Goal: Task Accomplishment & Management: Use online tool/utility

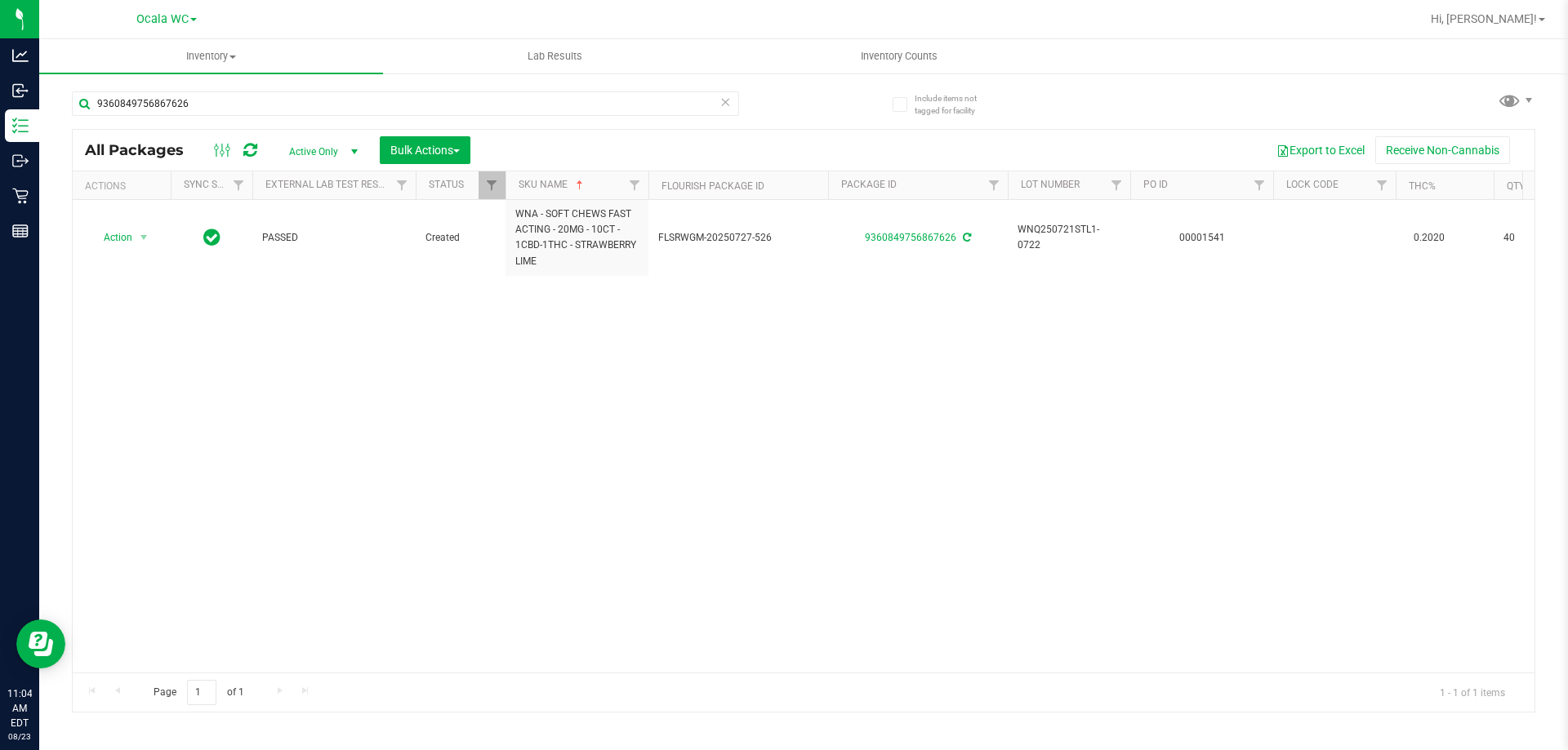
click at [856, 447] on div "Action Action Adjust qty Create package Edit attributes Global inventory Locate…" at bounding box center [803, 436] width 1462 height 473
click at [309, 112] on input "9360849756867626" at bounding box center [405, 103] width 667 height 24
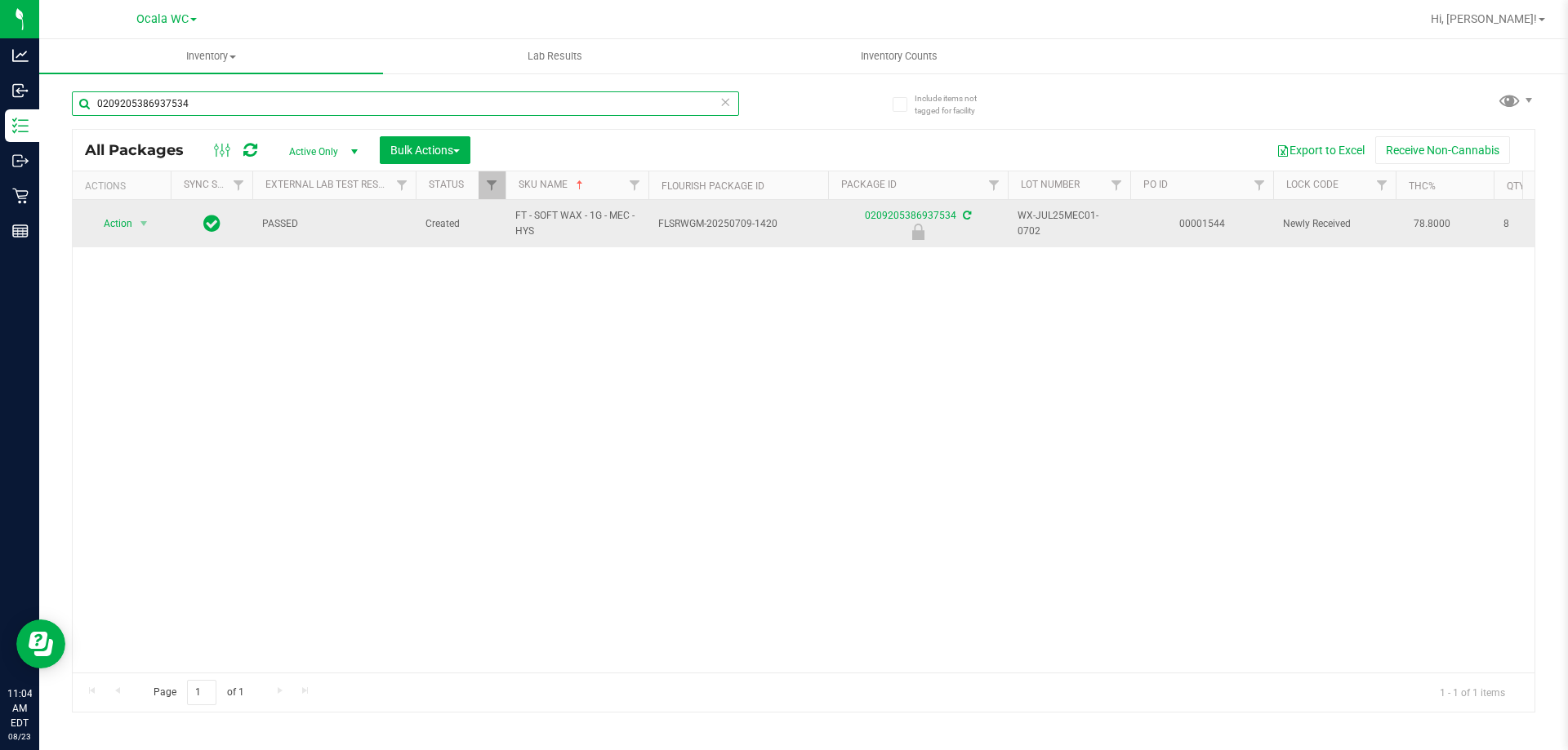
type input "0209205386937534"
click at [133, 228] on span "select" at bounding box center [144, 224] width 21 height 23
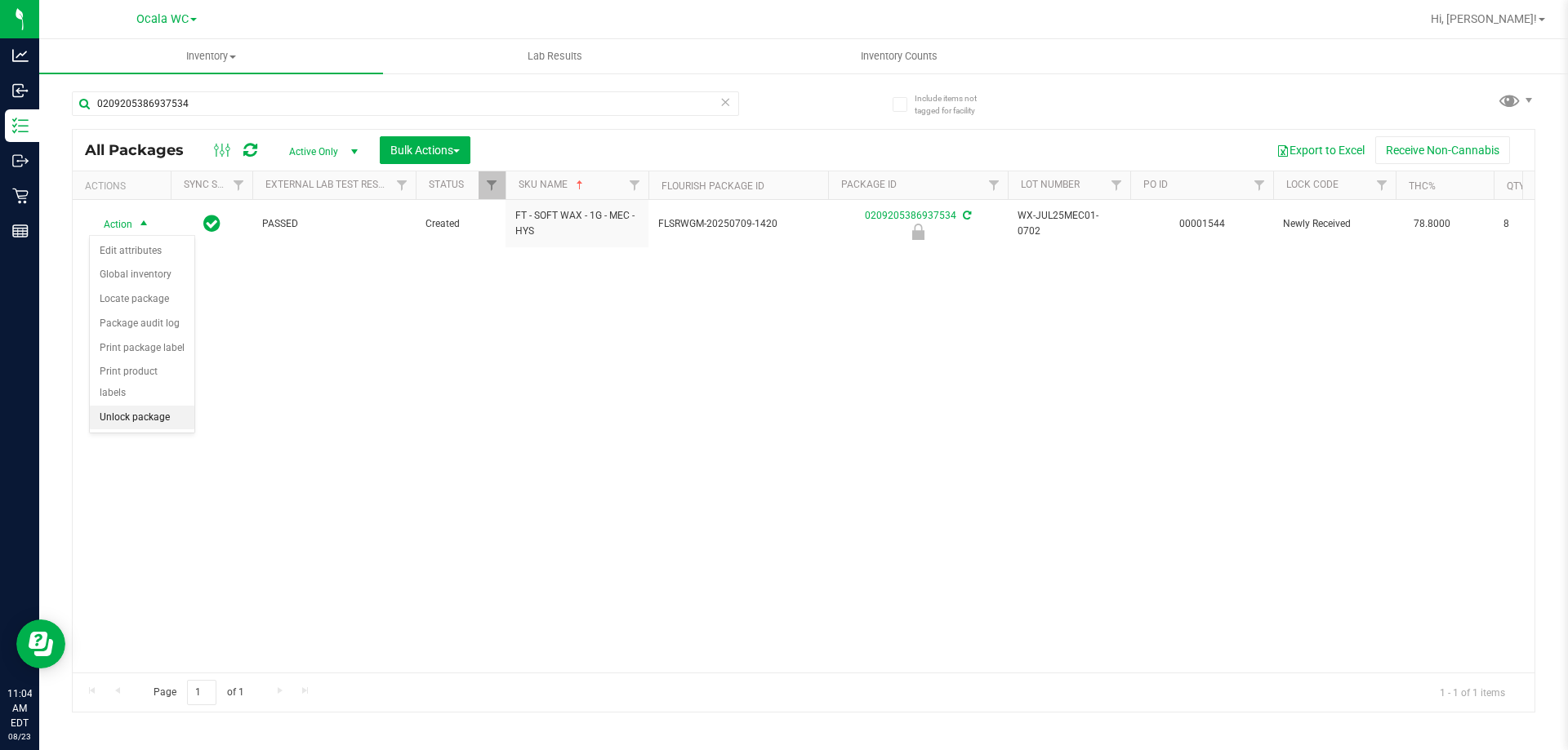
click at [152, 406] on li "Unlock package" at bounding box center [142, 418] width 104 height 24
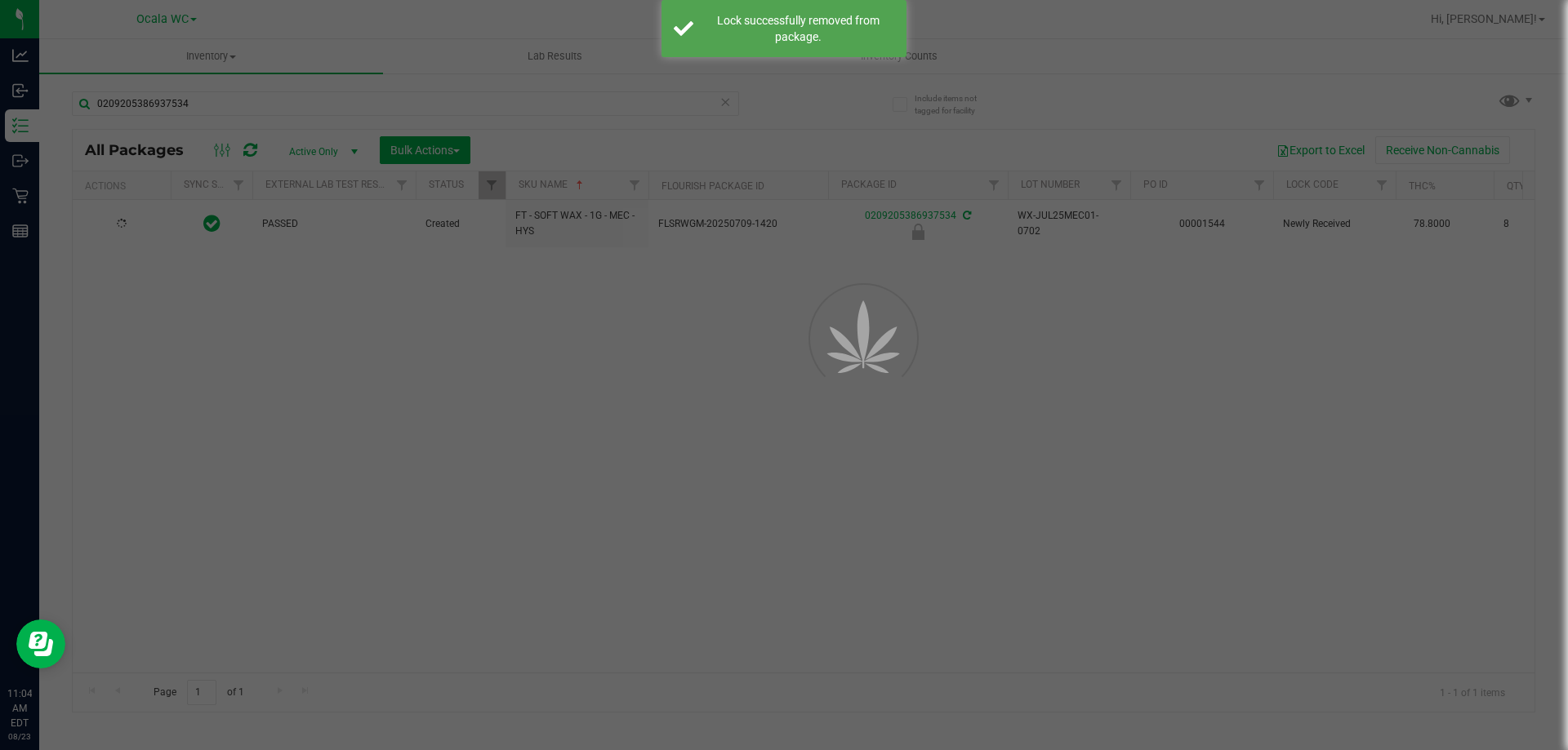
click at [457, 451] on div at bounding box center [784, 375] width 1568 height 750
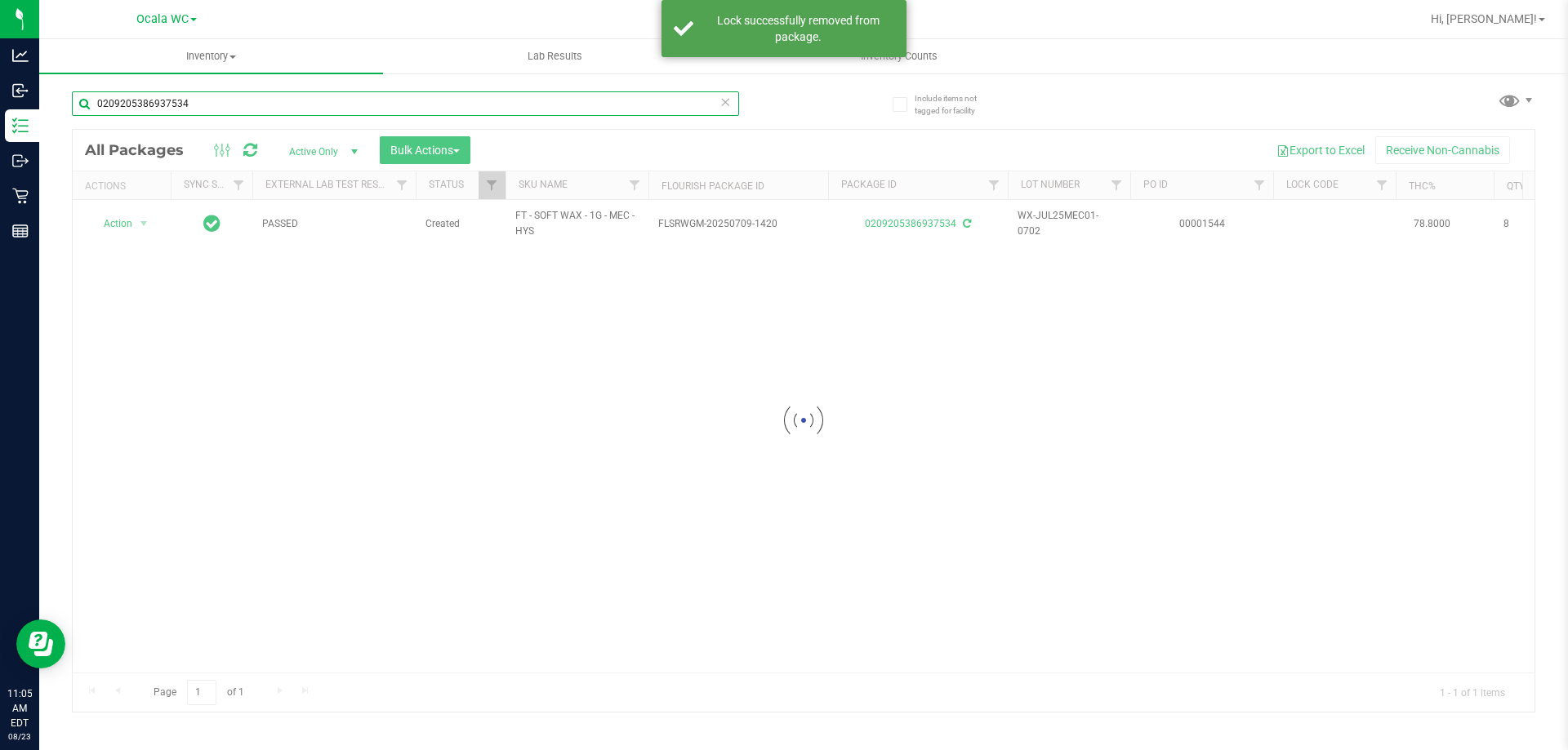
click at [255, 102] on input "0209205386937534" at bounding box center [405, 103] width 667 height 24
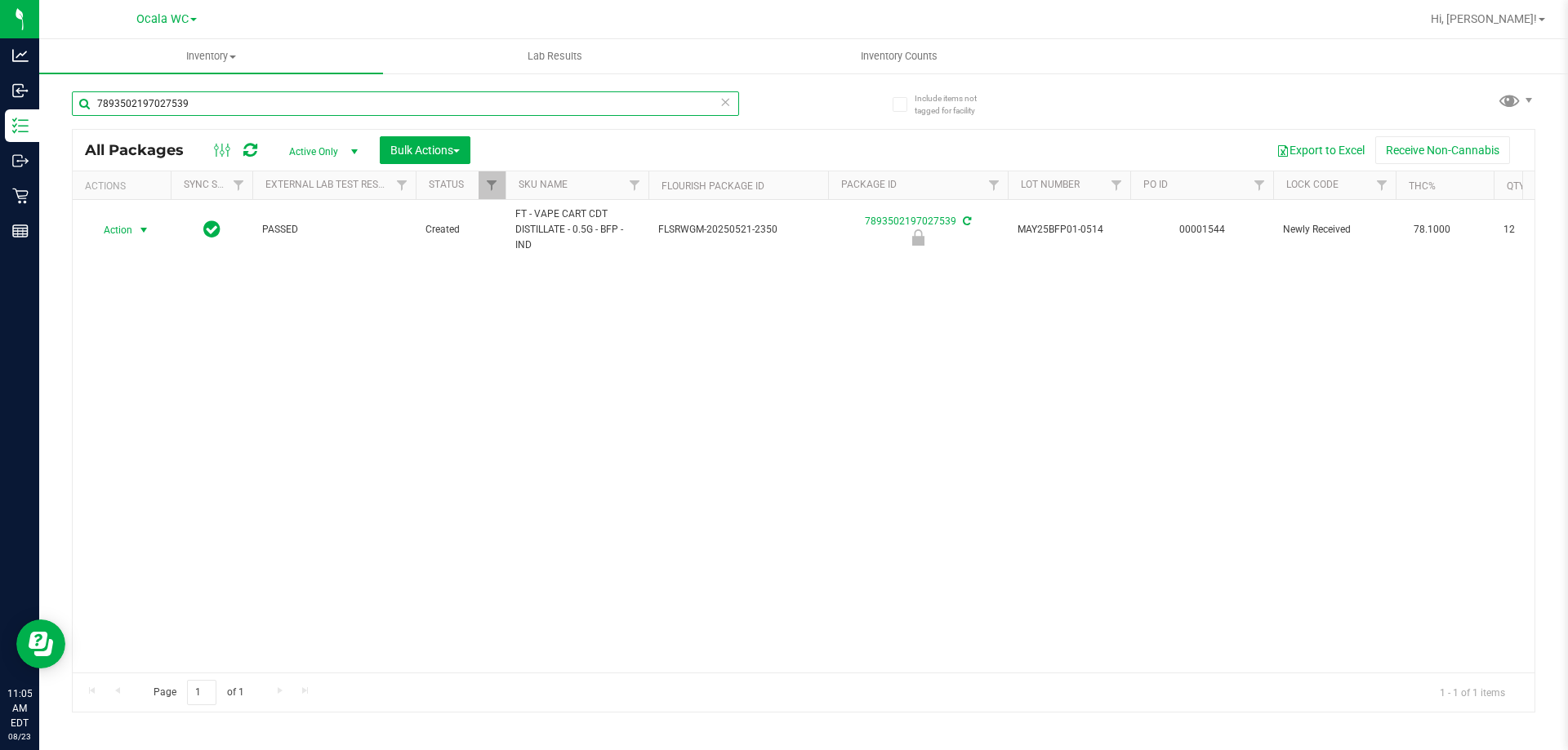
type input "7893502197027539"
click at [135, 219] on span "select" at bounding box center [144, 230] width 21 height 23
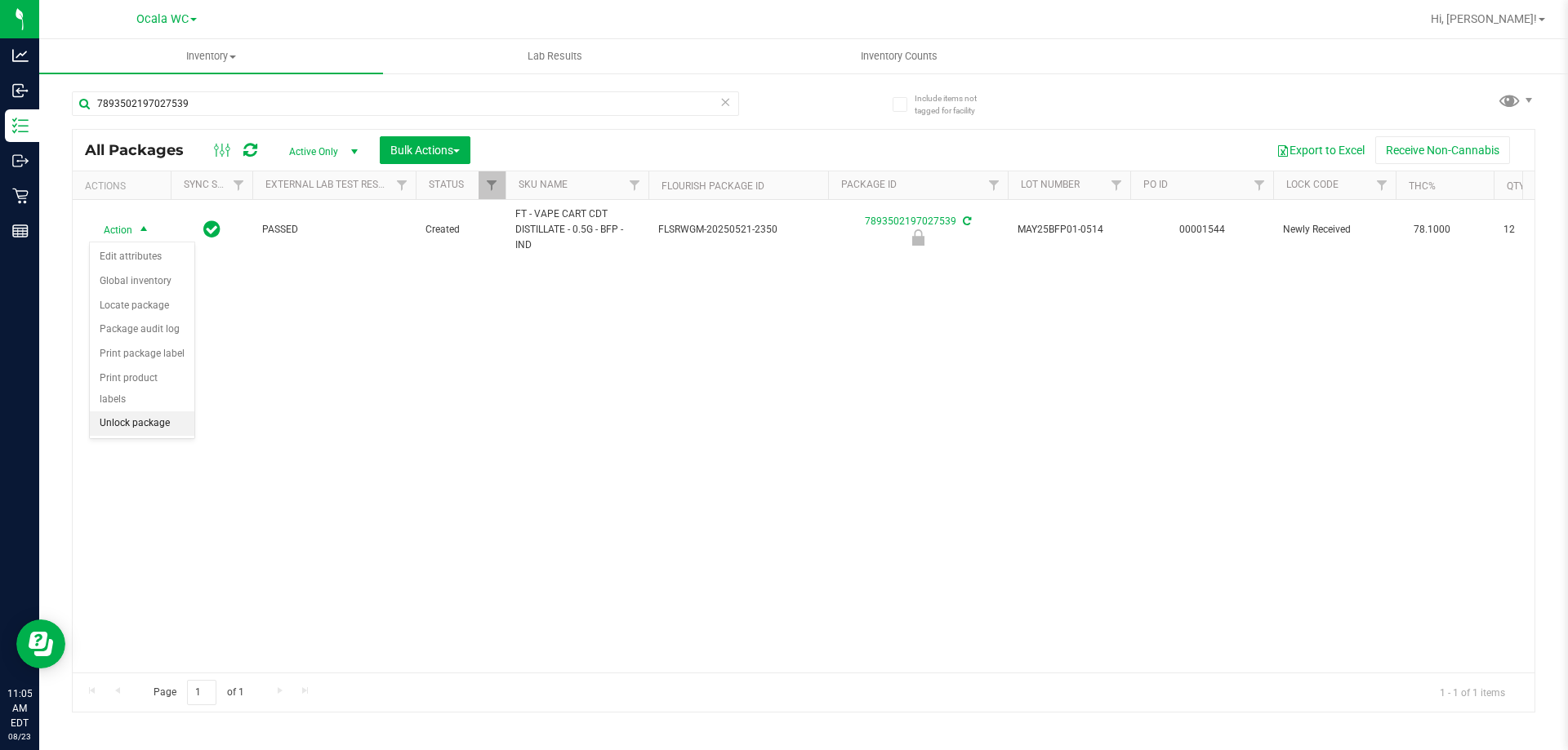
drag, startPoint x: 163, startPoint y: 415, endPoint x: 165, endPoint y: 405, distance: 10.2
click at [163, 414] on div "Action Edit attributes Global inventory Locate package Package audit log Print …" at bounding box center [142, 340] width 106 height 198
click at [165, 412] on li "Unlock package" at bounding box center [142, 424] width 104 height 24
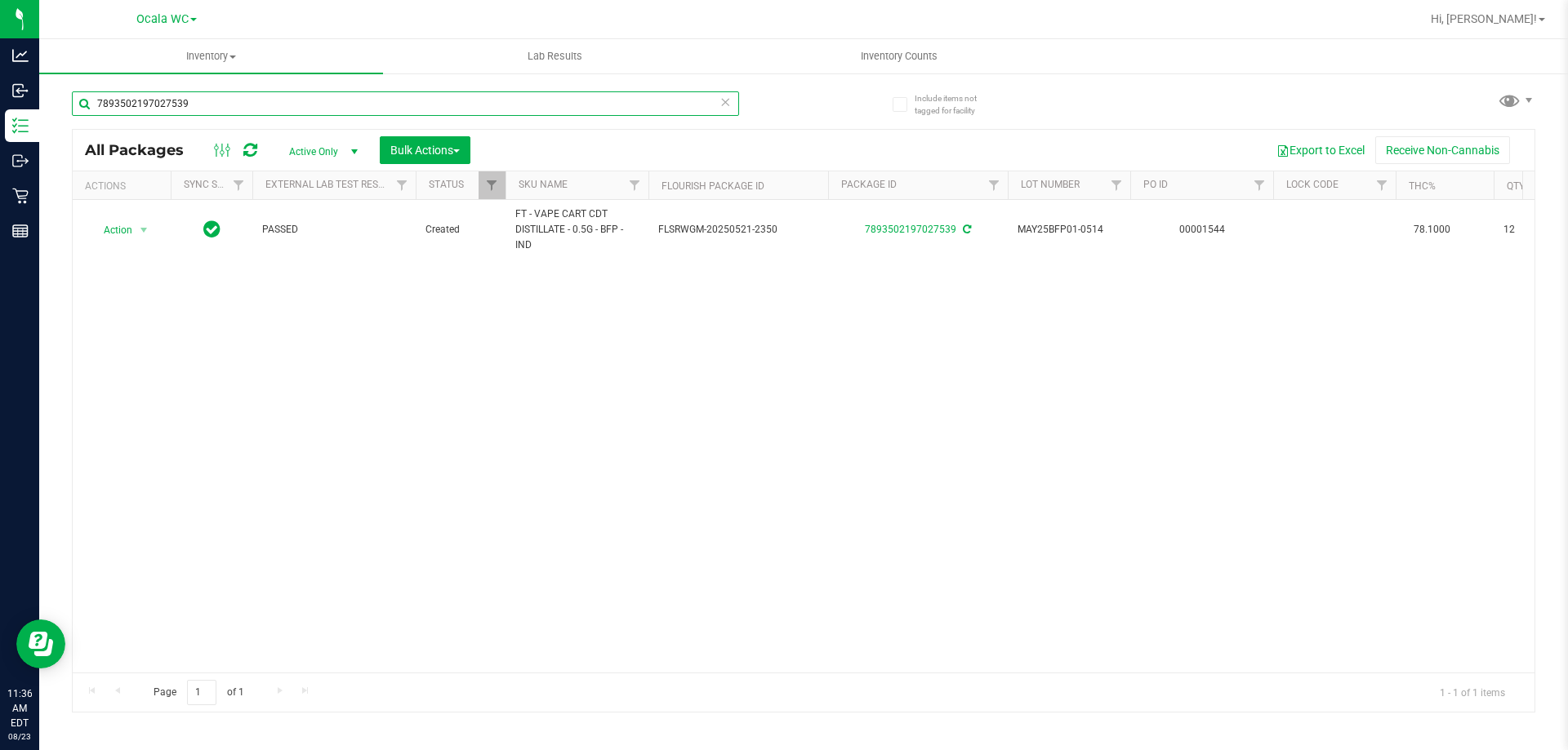
click at [452, 100] on input "7893502197027539" at bounding box center [405, 103] width 667 height 24
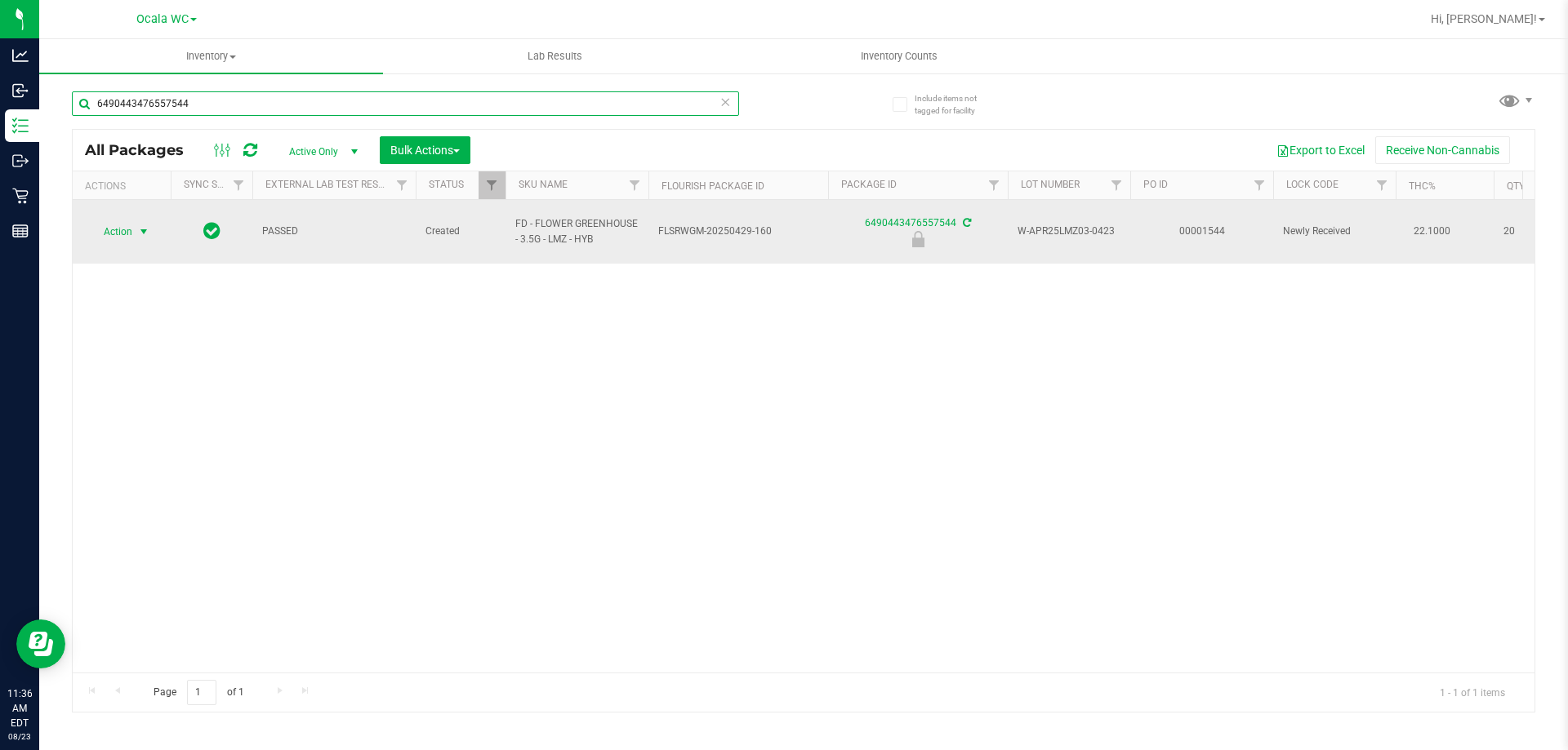
type input "6490443476557544"
click at [140, 226] on span "select" at bounding box center [144, 232] width 13 height 13
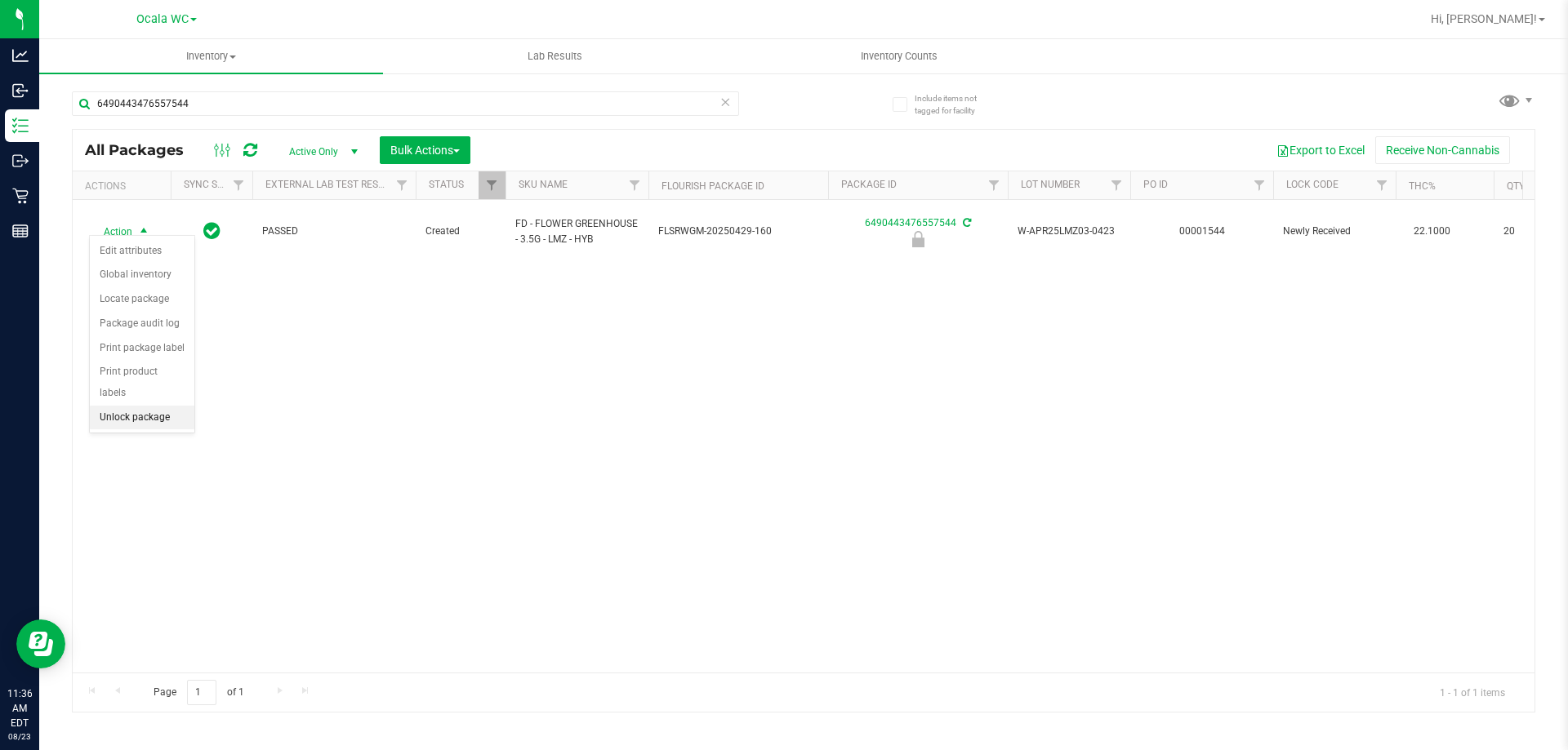
click at [138, 406] on li "Unlock package" at bounding box center [142, 418] width 104 height 24
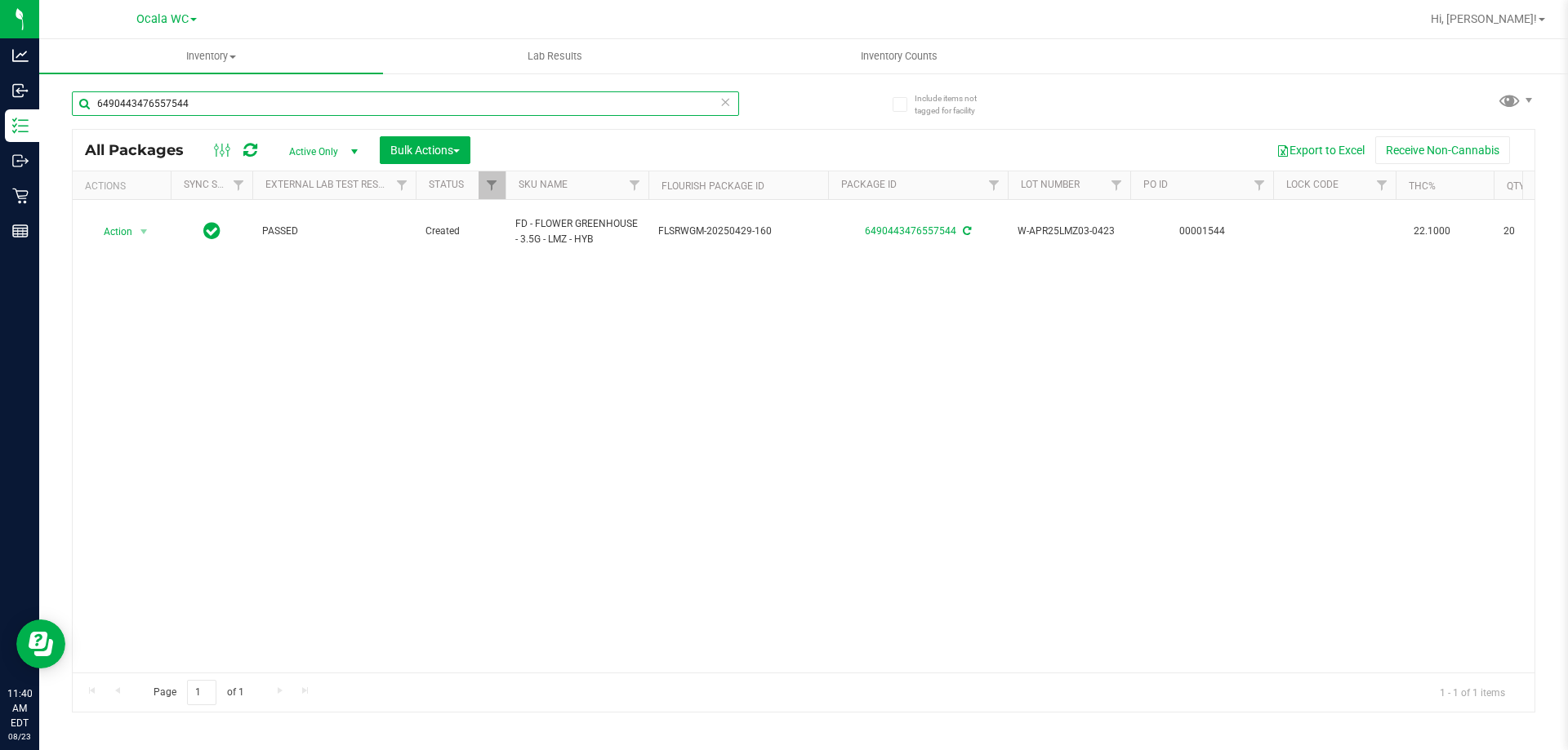
click at [221, 99] on input "6490443476557544" at bounding box center [405, 103] width 667 height 24
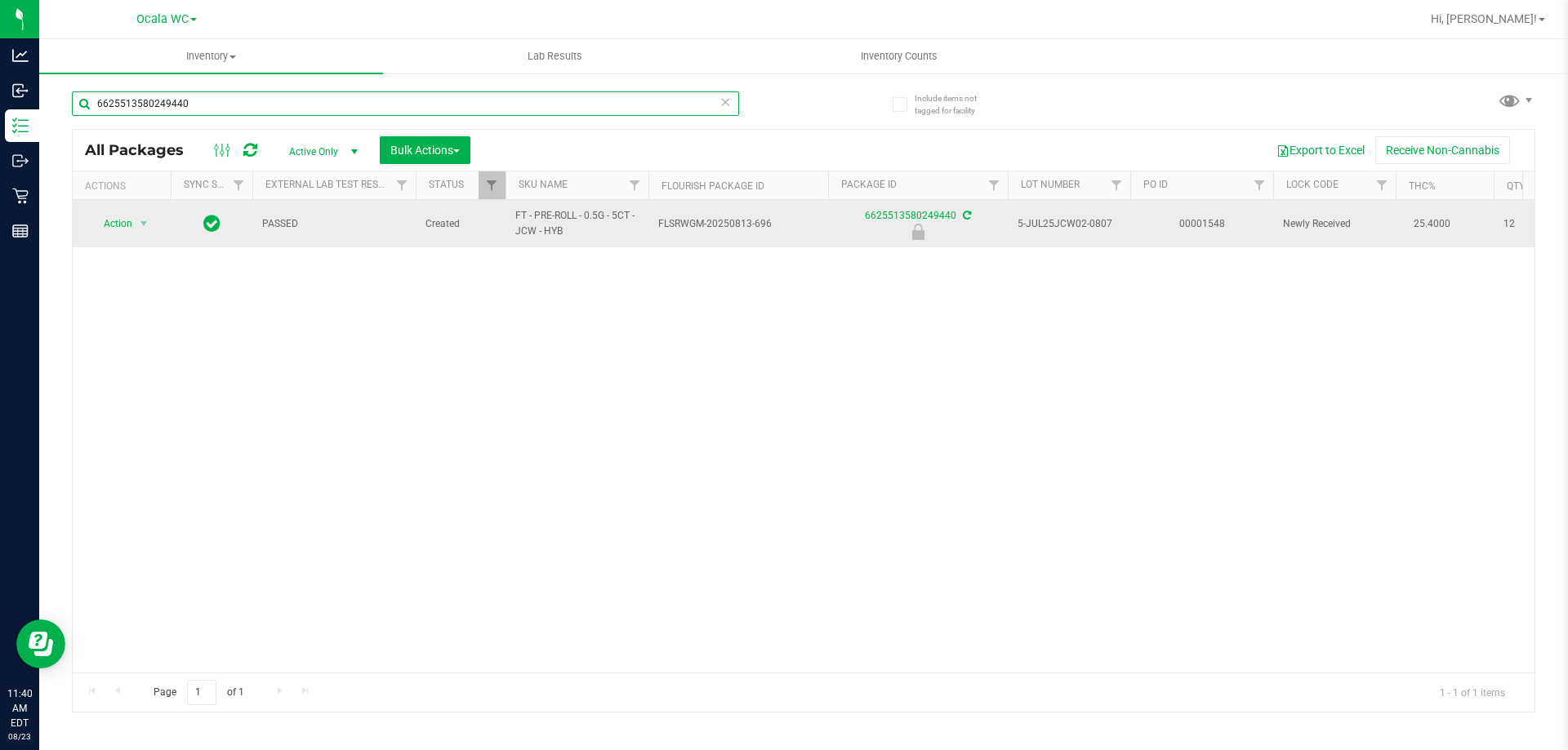
type input "6625513580249440"
click at [133, 222] on span "Action" at bounding box center [111, 224] width 44 height 23
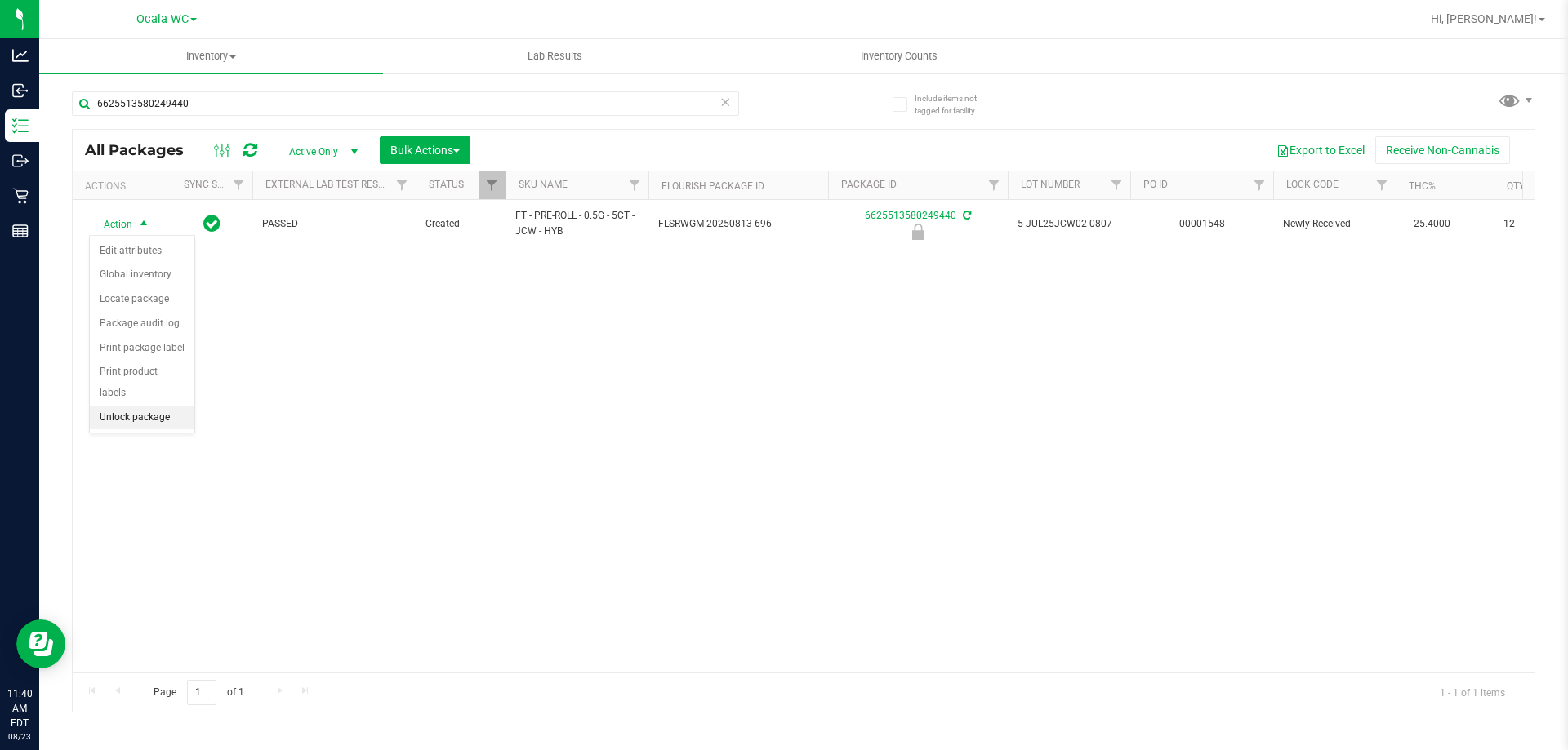
click at [143, 406] on li "Unlock package" at bounding box center [142, 418] width 104 height 24
click at [741, 433] on div "Action Action Adjust qty Create package Edit attributes Global inventory Locate…" at bounding box center [803, 436] width 1462 height 473
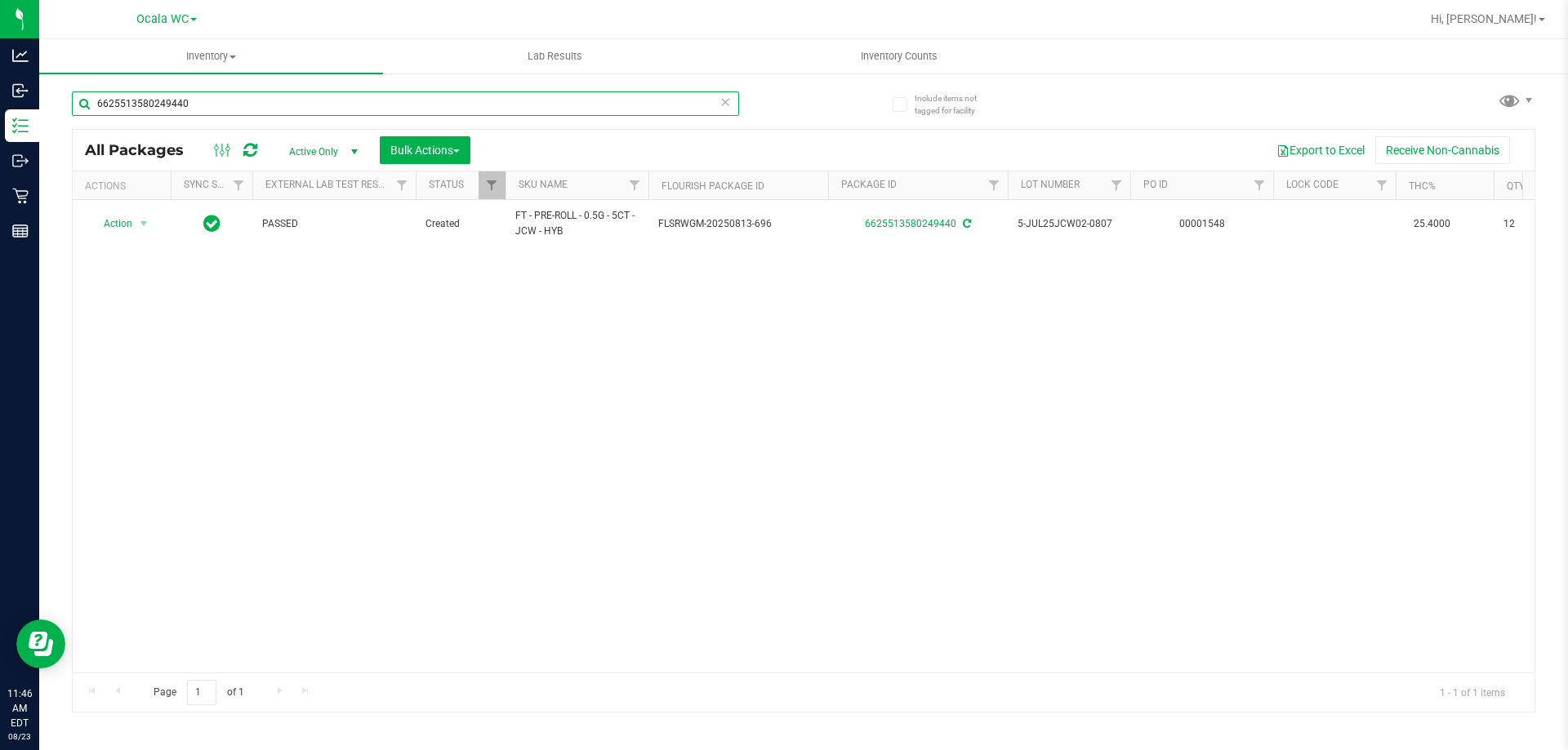
click at [258, 111] on input "6625513580249440" at bounding box center [405, 103] width 667 height 24
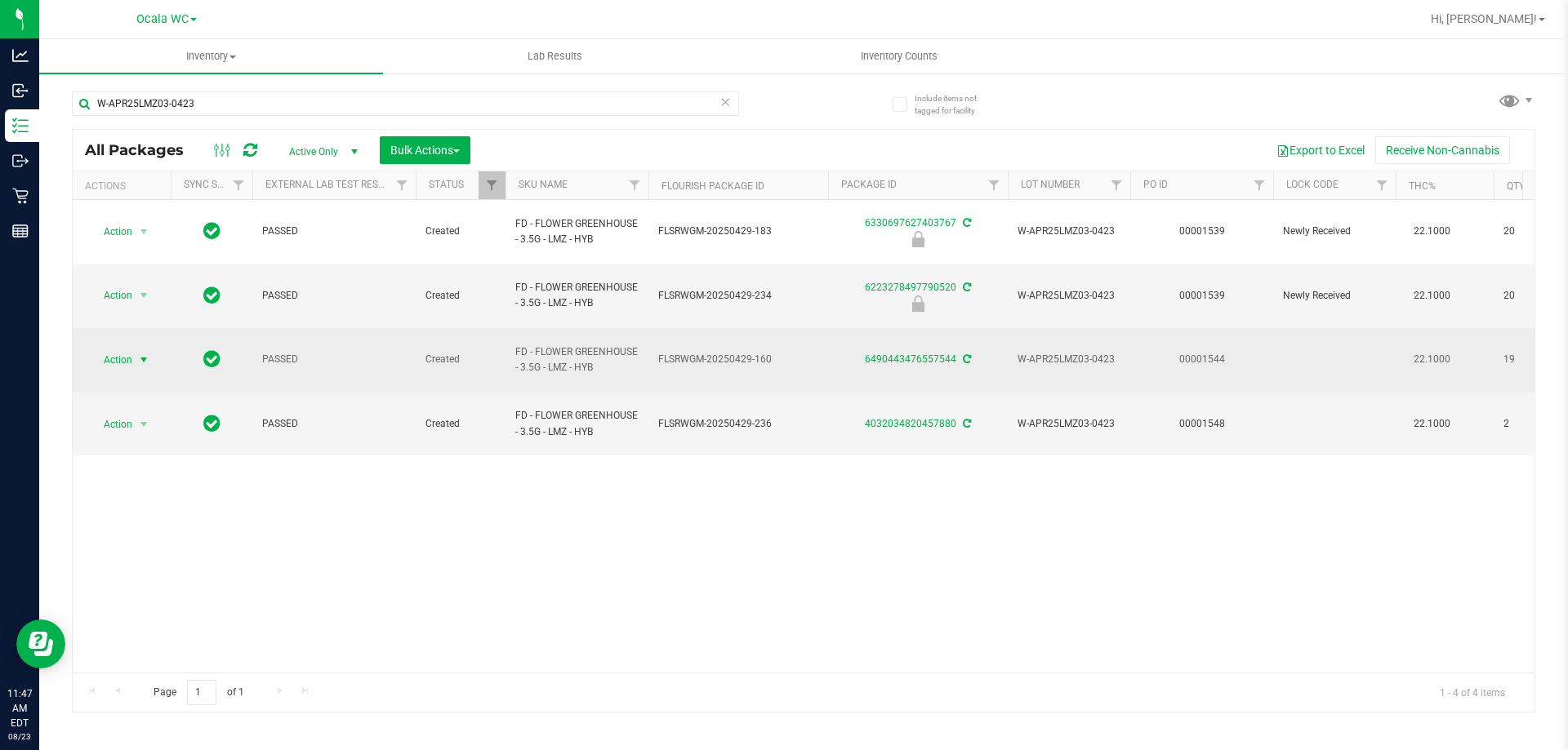
click at [138, 353] on span "select" at bounding box center [144, 360] width 13 height 13
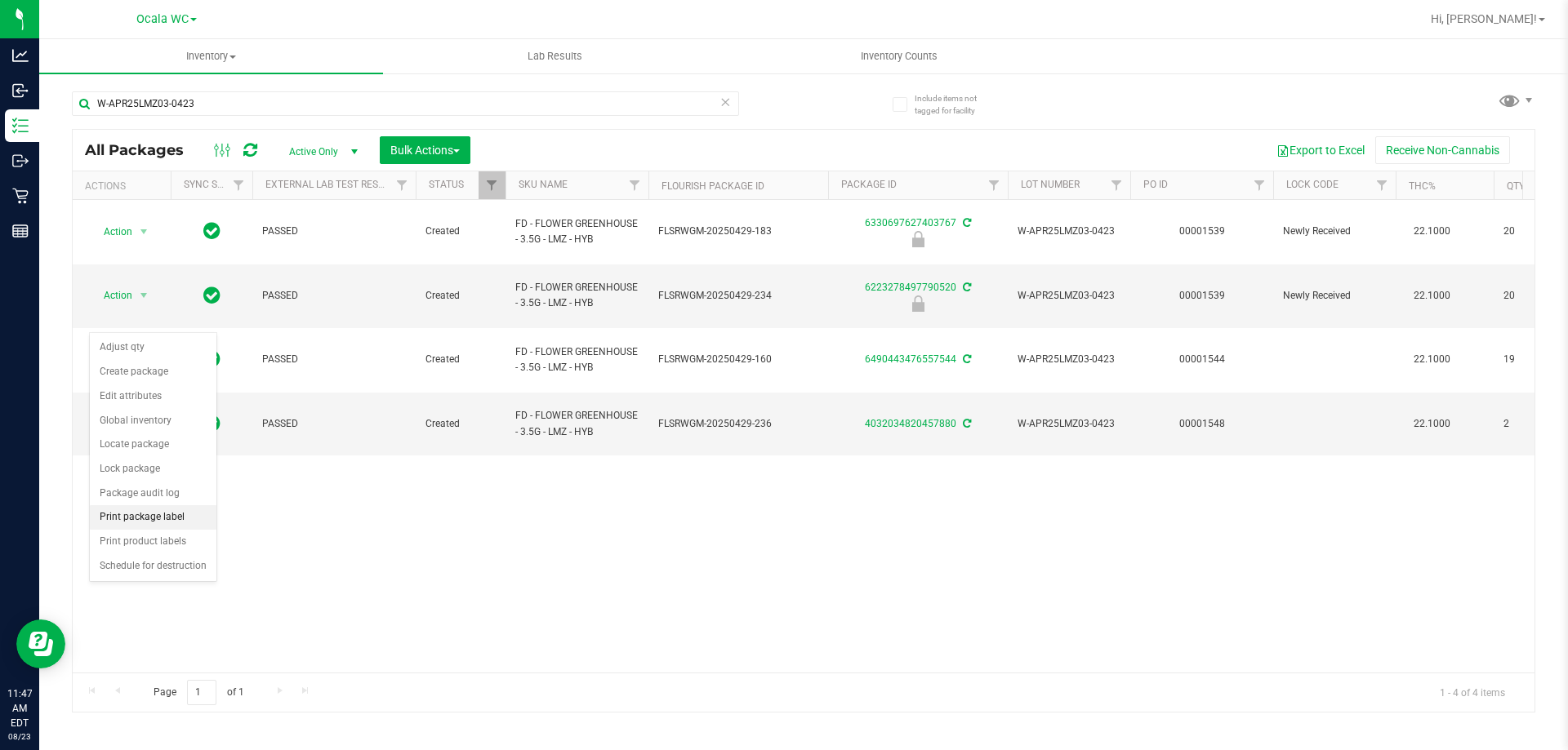
click at [127, 521] on li "Print package label" at bounding box center [153, 518] width 127 height 24
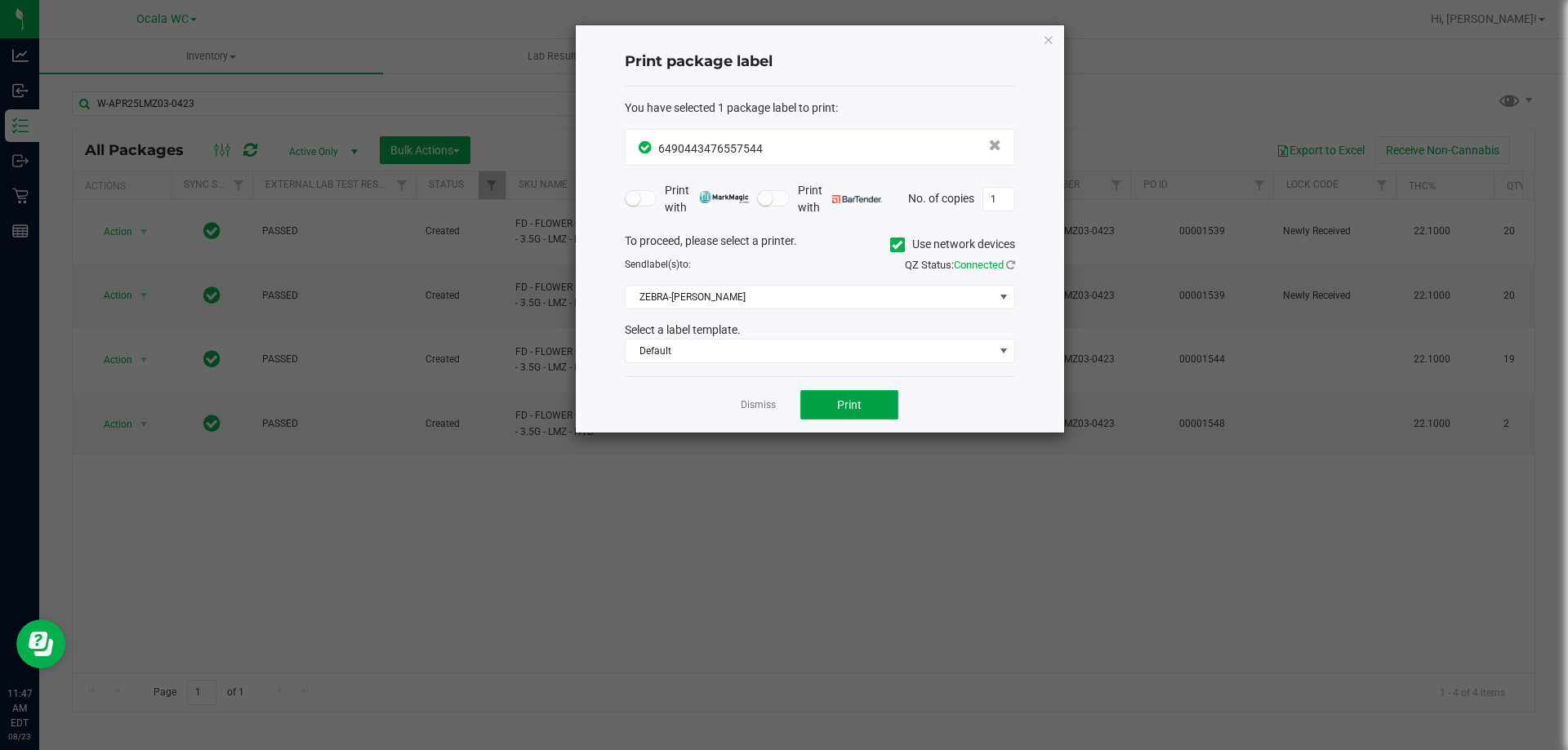
click at [850, 408] on span "Print" at bounding box center [849, 405] width 24 height 13
click at [751, 412] on link "Dismiss" at bounding box center [758, 405] width 35 height 14
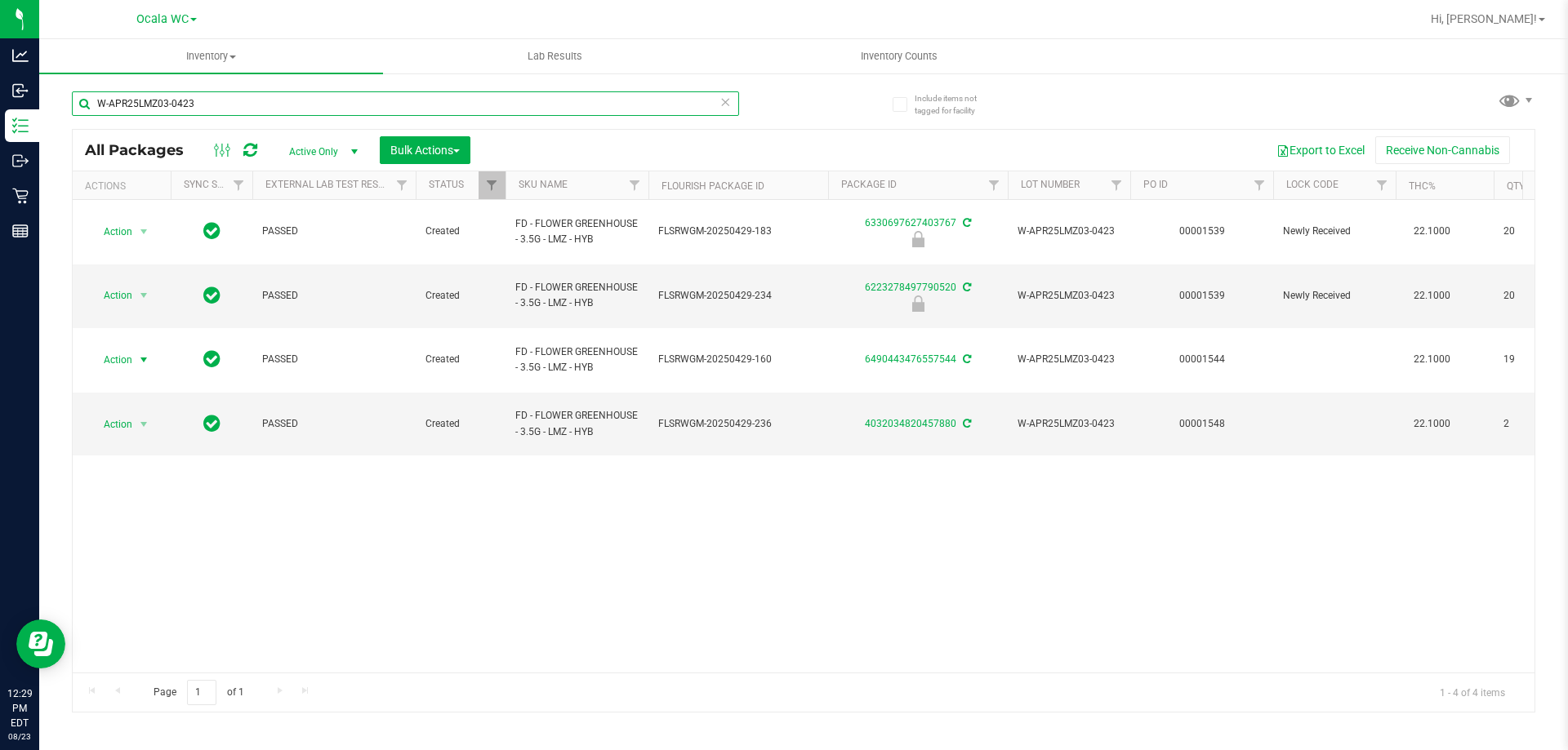
click at [254, 112] on input "W-APR25LMZ03-0423" at bounding box center [405, 103] width 667 height 24
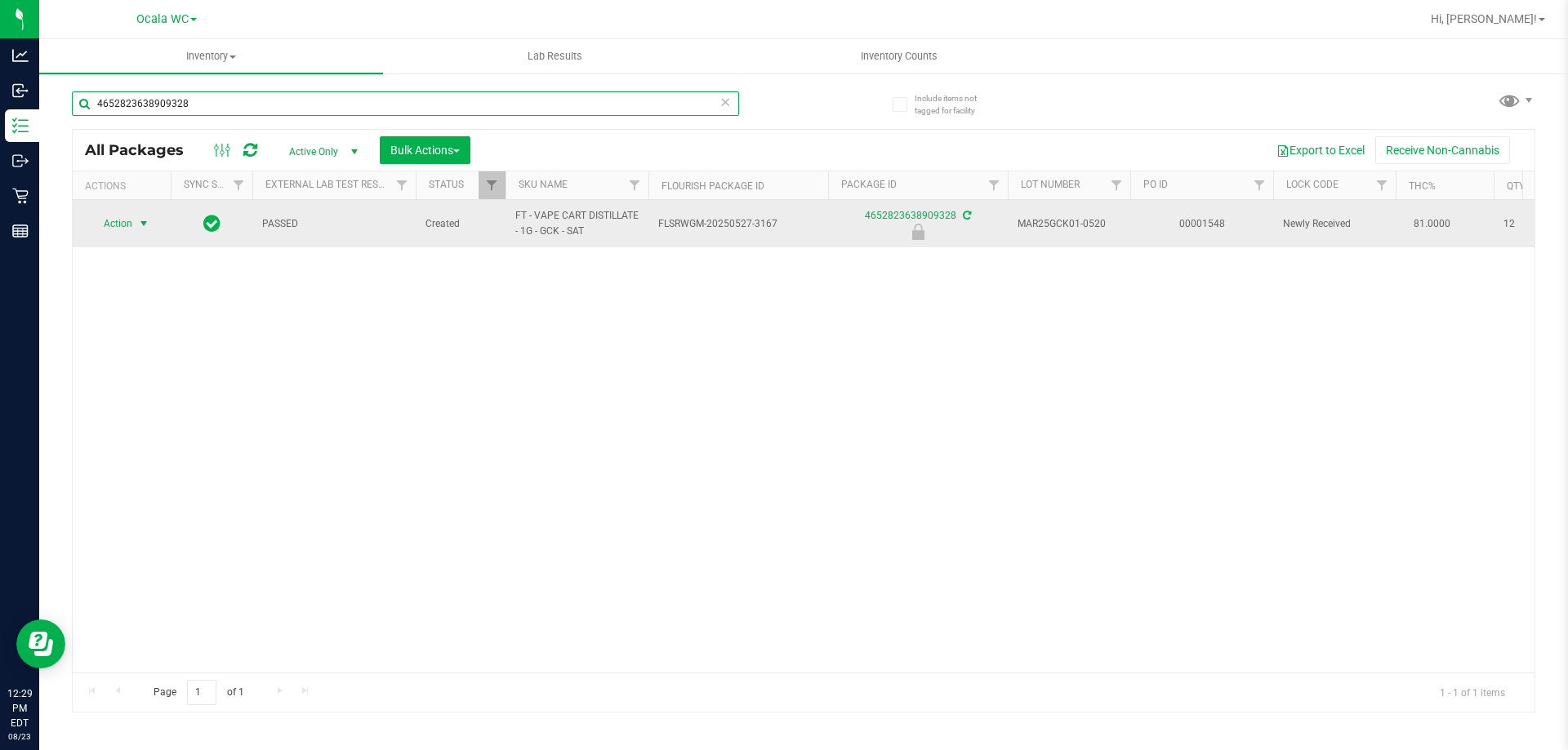
type input "4652823638909328"
click at [133, 227] on span "select" at bounding box center [144, 224] width 21 height 23
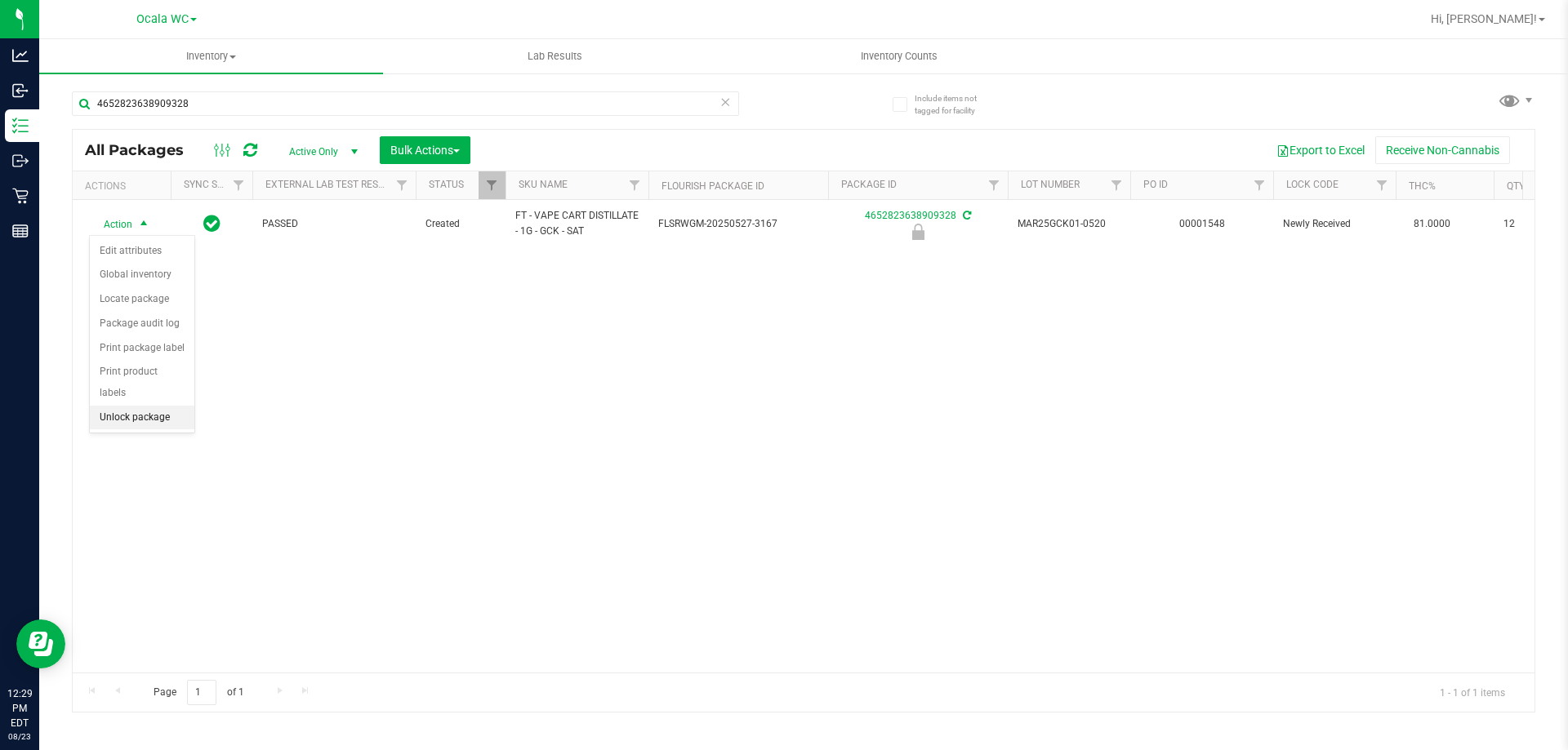
click at [128, 406] on li "Unlock package" at bounding box center [142, 418] width 104 height 24
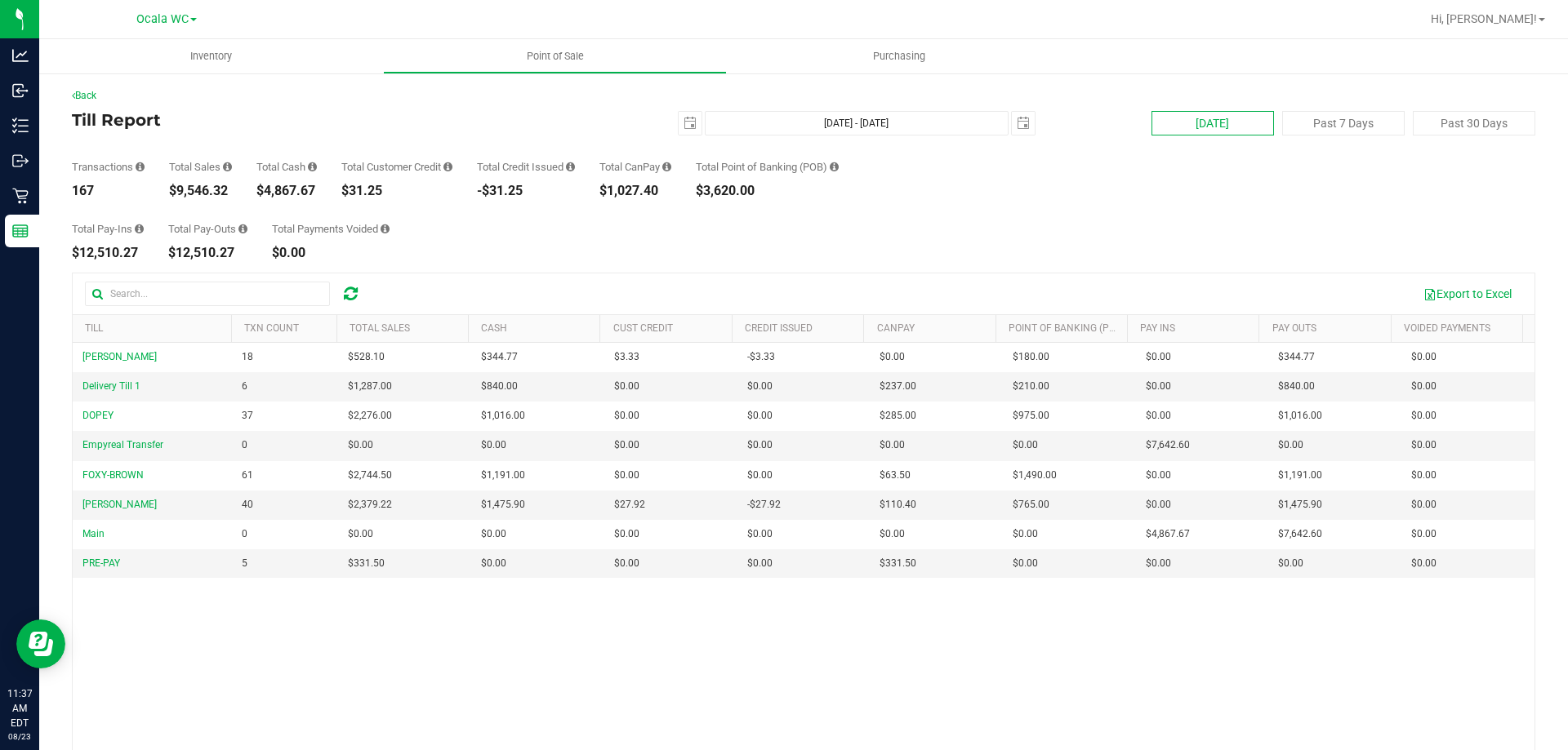
click at [1186, 131] on button "Today" at bounding box center [1213, 123] width 122 height 24
type input "Aug 23, 2025 - Aug 23, 2025"
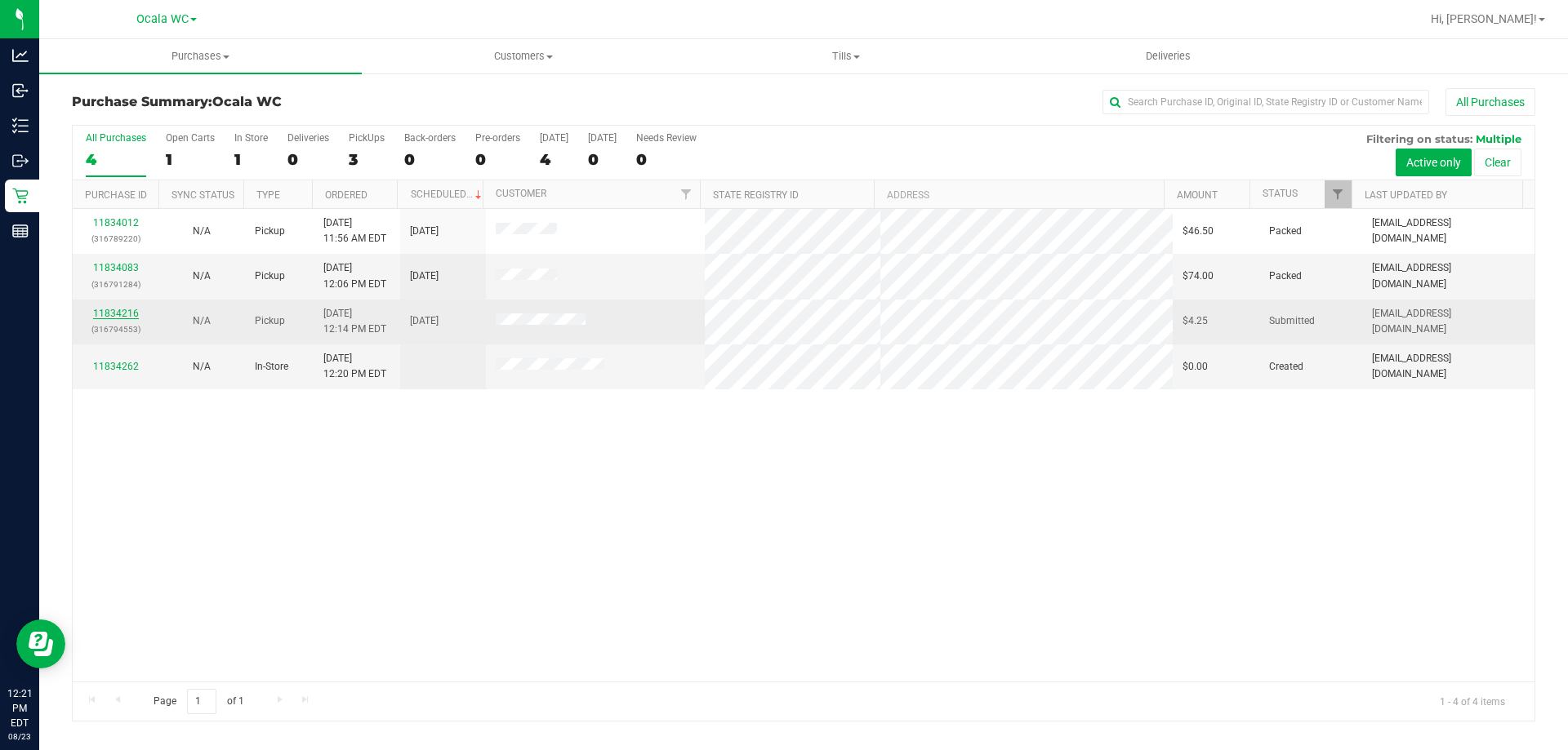
click at [122, 318] on link "11834216" at bounding box center [116, 314] width 46 height 11
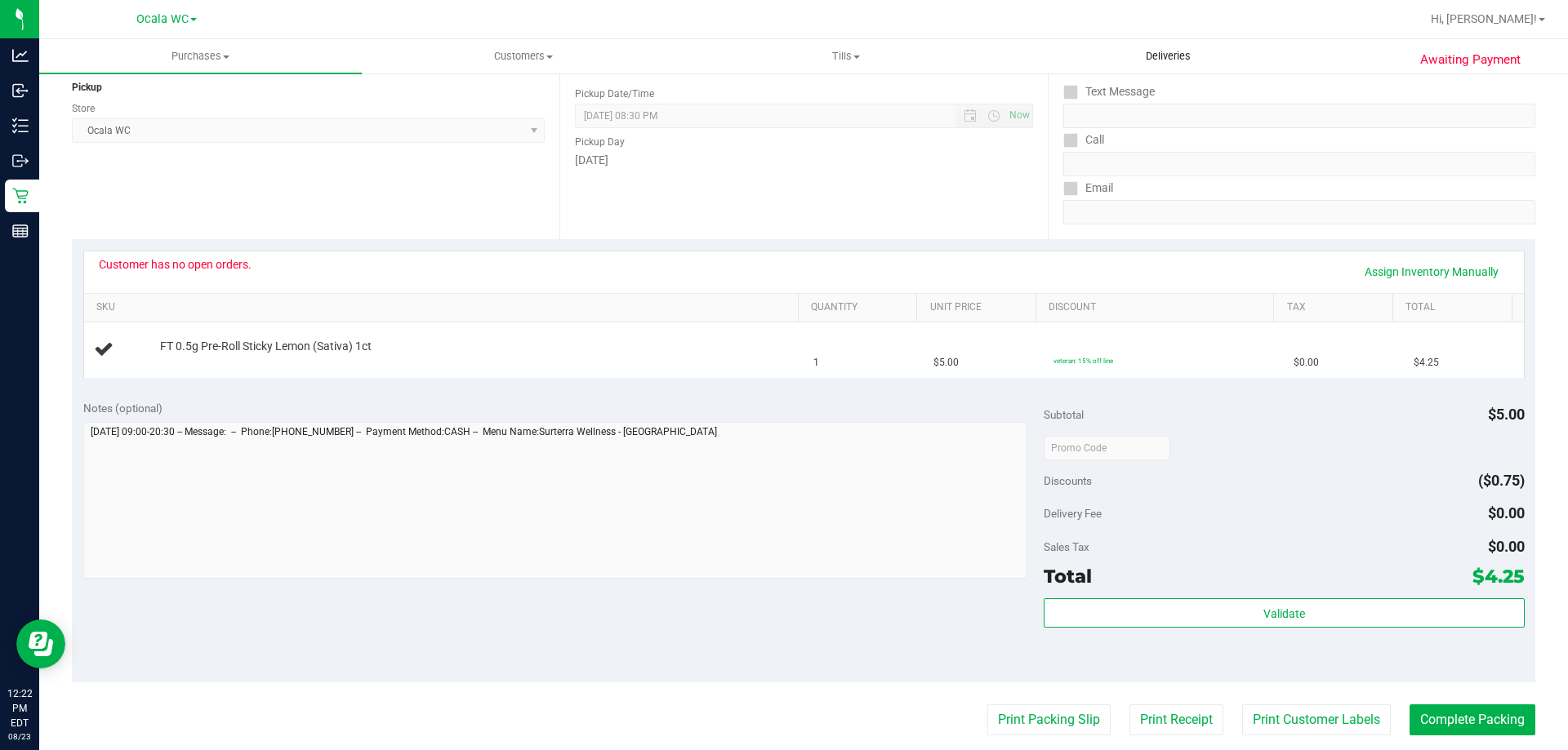
scroll to position [202, 0]
